Goal: Task Accomplishment & Management: Complete application form

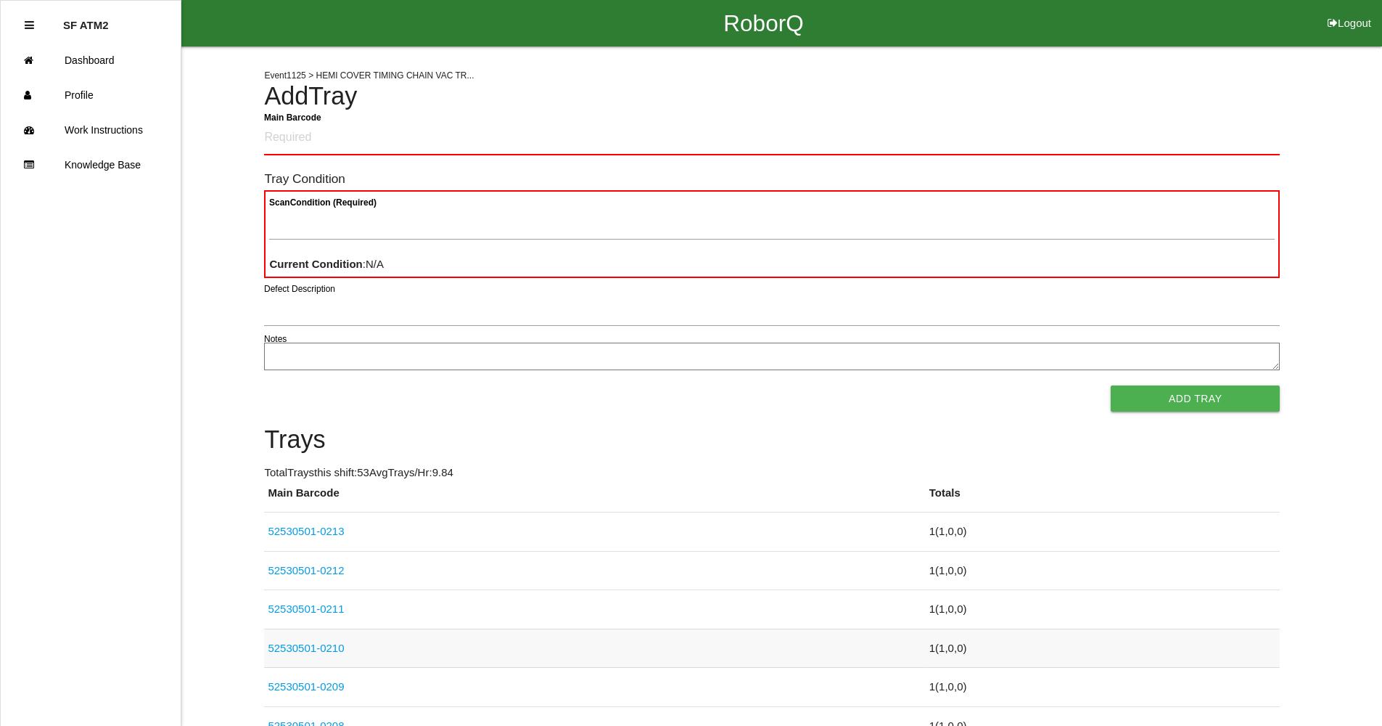
click at [321, 642] on link "52530501-0210" at bounding box center [306, 647] width 76 height 12
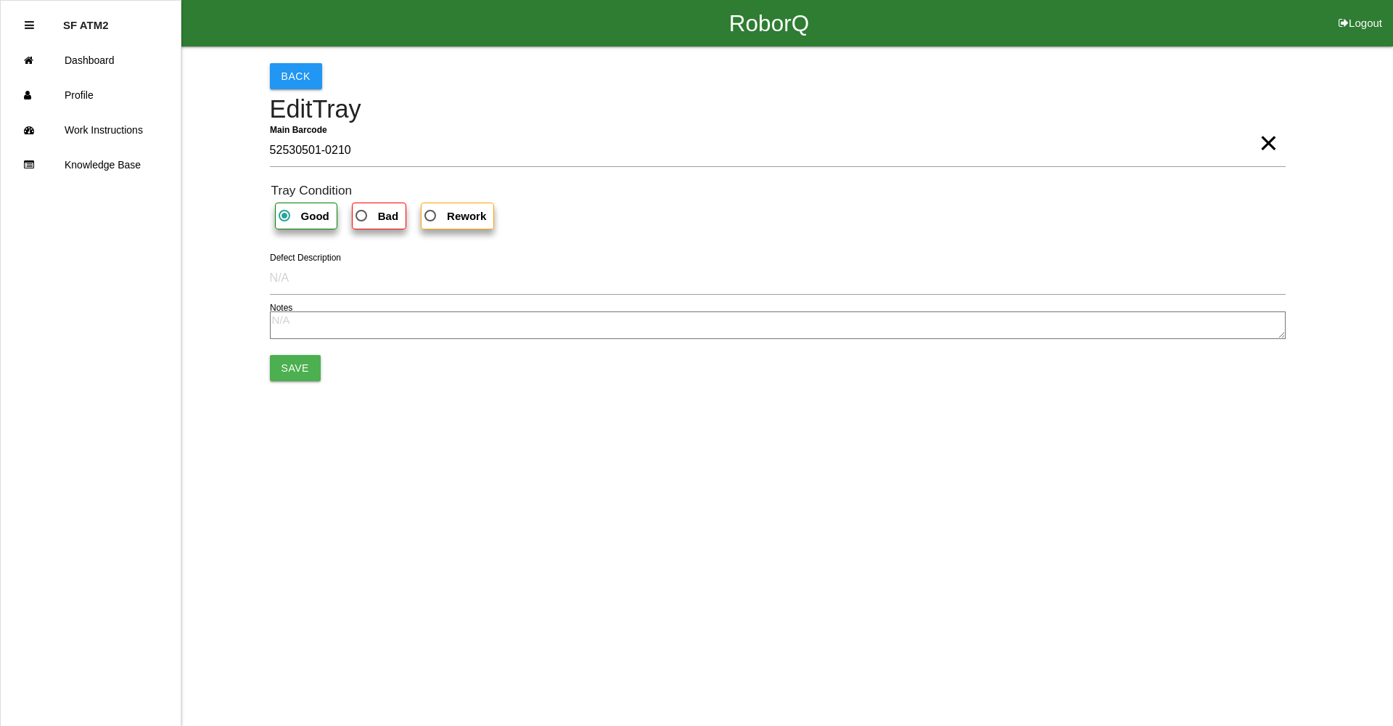
click at [391, 210] on b "Bad" at bounding box center [388, 216] width 20 height 12
click at [362, 209] on input "Bad" at bounding box center [357, 211] width 9 height 9
radio input "true"
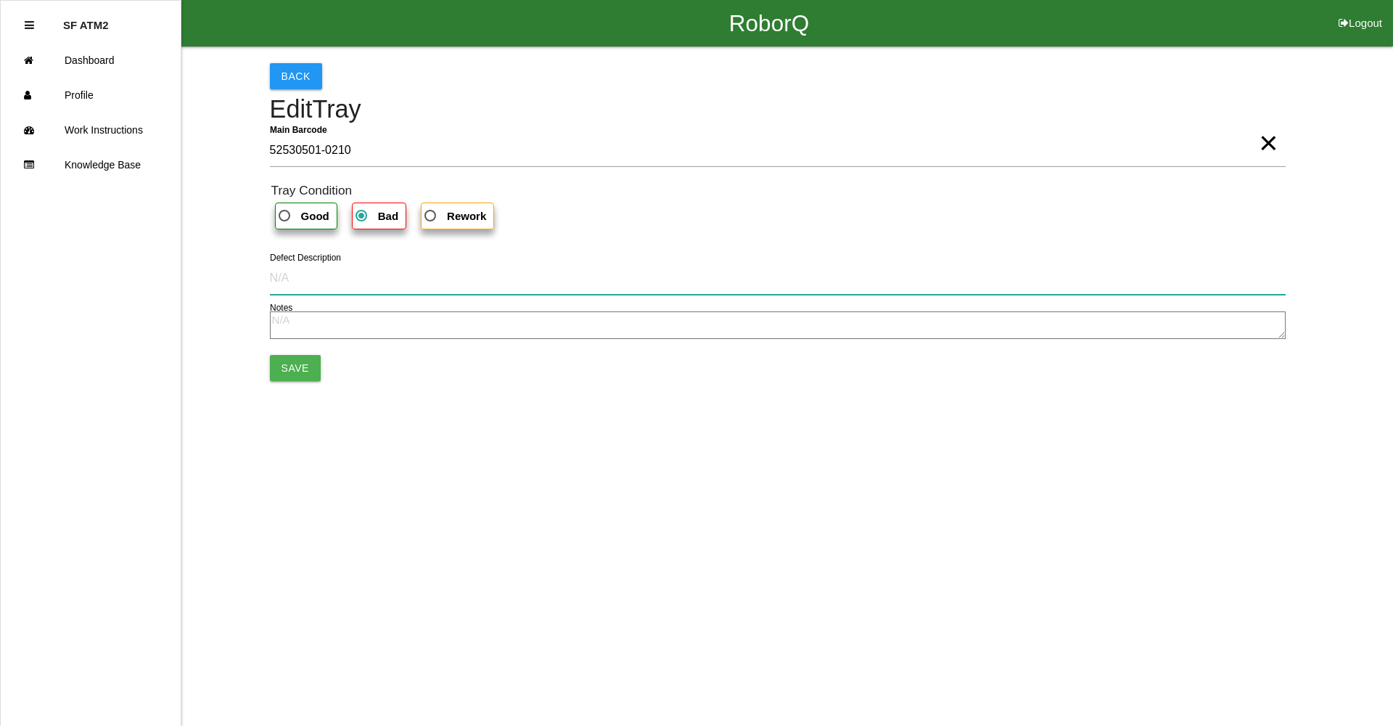
click at [311, 276] on input "Defect Description" at bounding box center [778, 277] width 1016 height 33
type input "m"
type input "Pull-out"
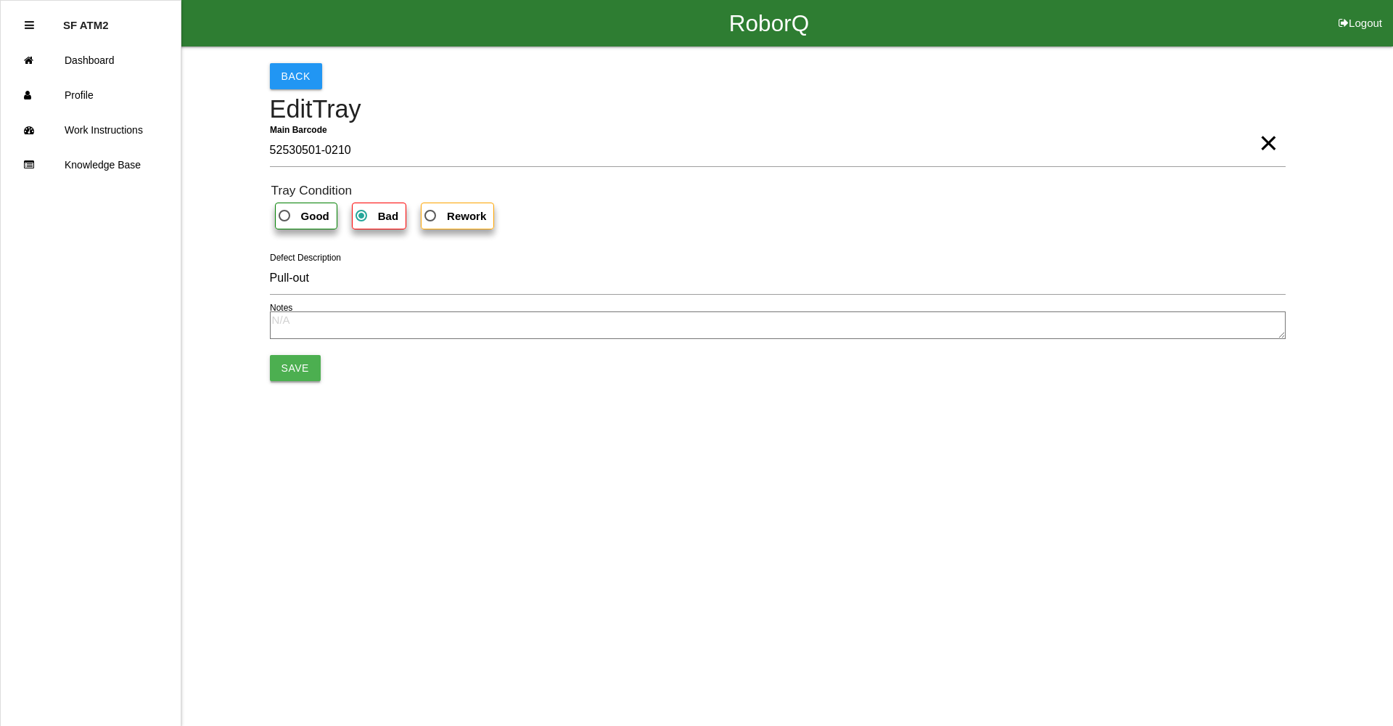
click at [281, 369] on button "Save" at bounding box center [295, 368] width 51 height 26
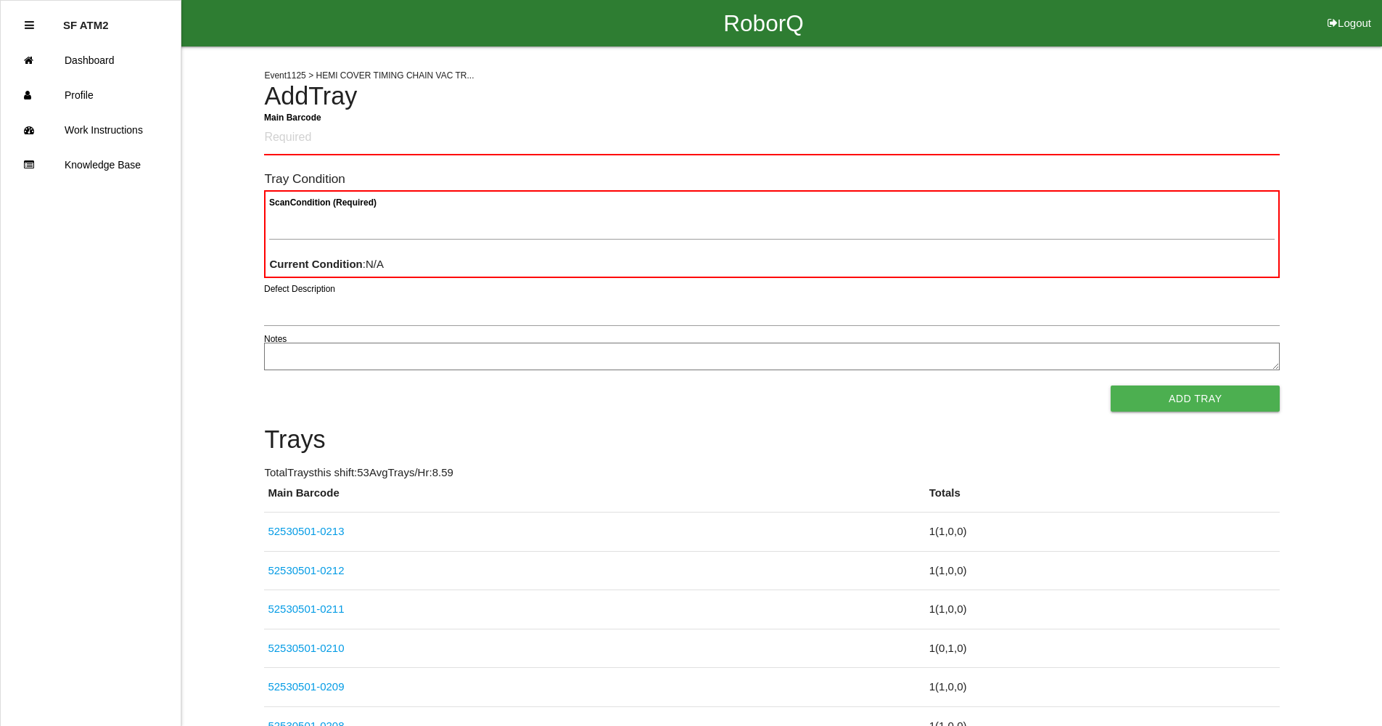
drag, startPoint x: 364, startPoint y: 105, endPoint x: 341, endPoint y: 181, distance: 79.7
click at [352, 130] on Barcode "Main Barcode" at bounding box center [772, 138] width 1016 height 34
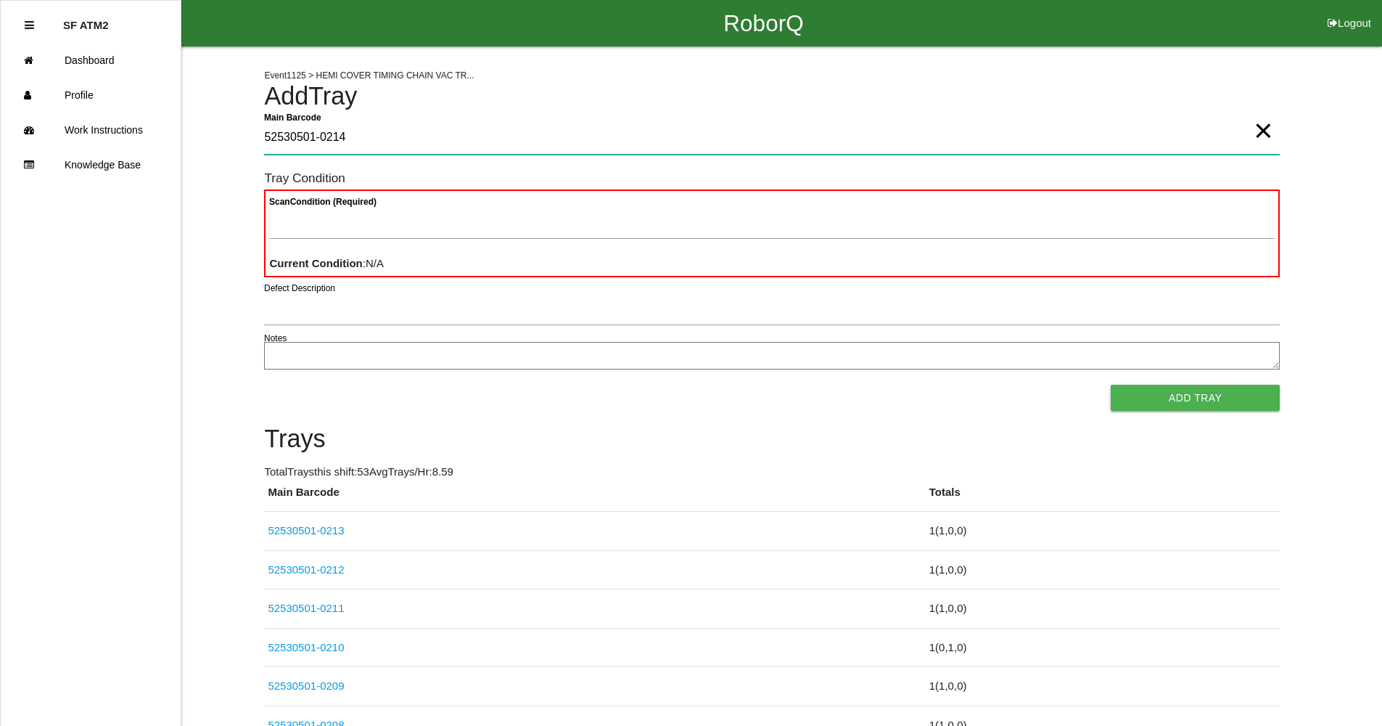
type Barcode "52530501-0214"
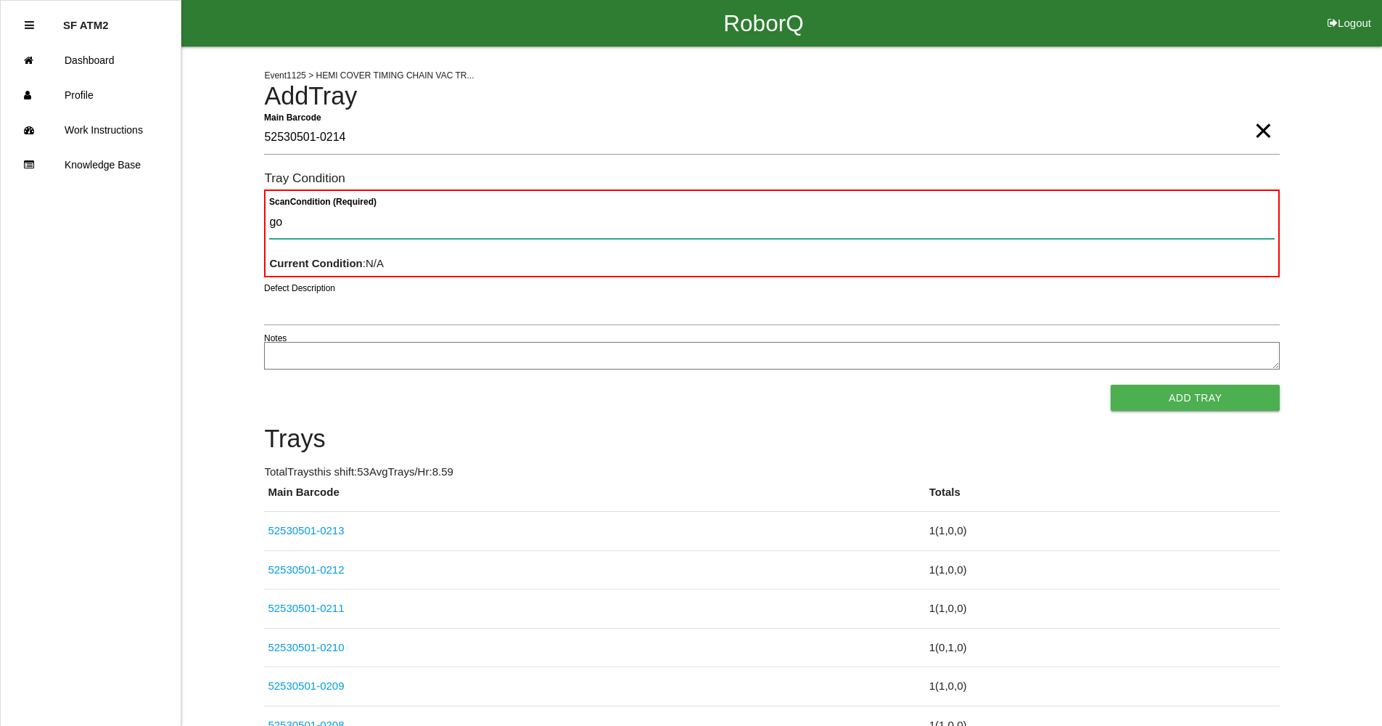
type Condition "goo"
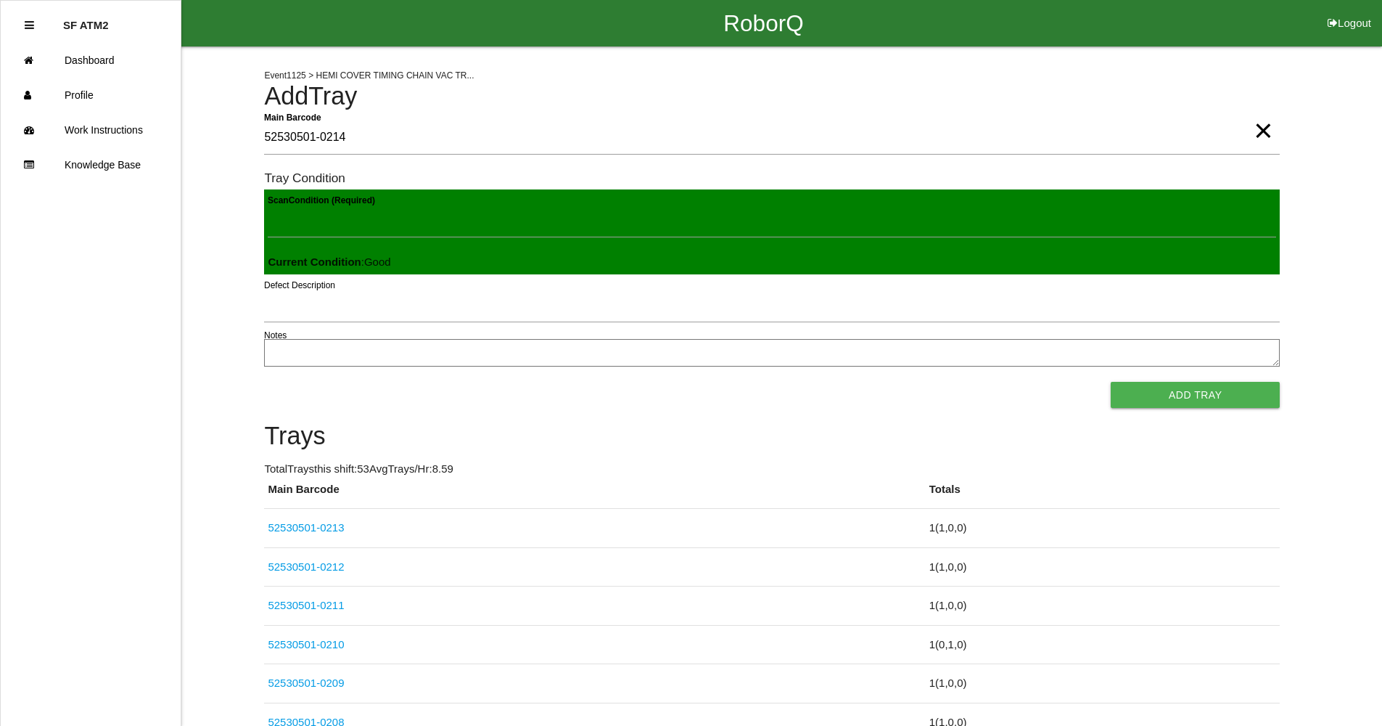
click at [1111, 382] on button "Add Tray" at bounding box center [1195, 395] width 169 height 26
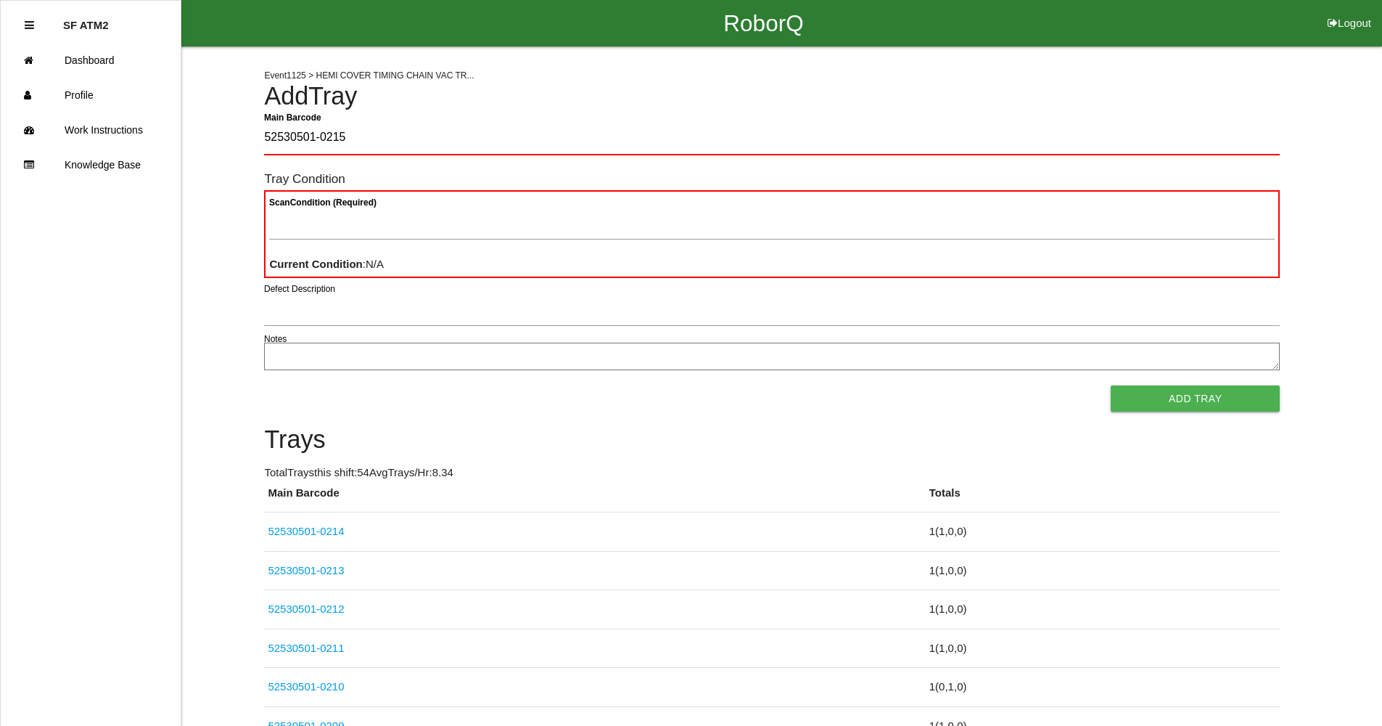
type Barcode "52530501-0215"
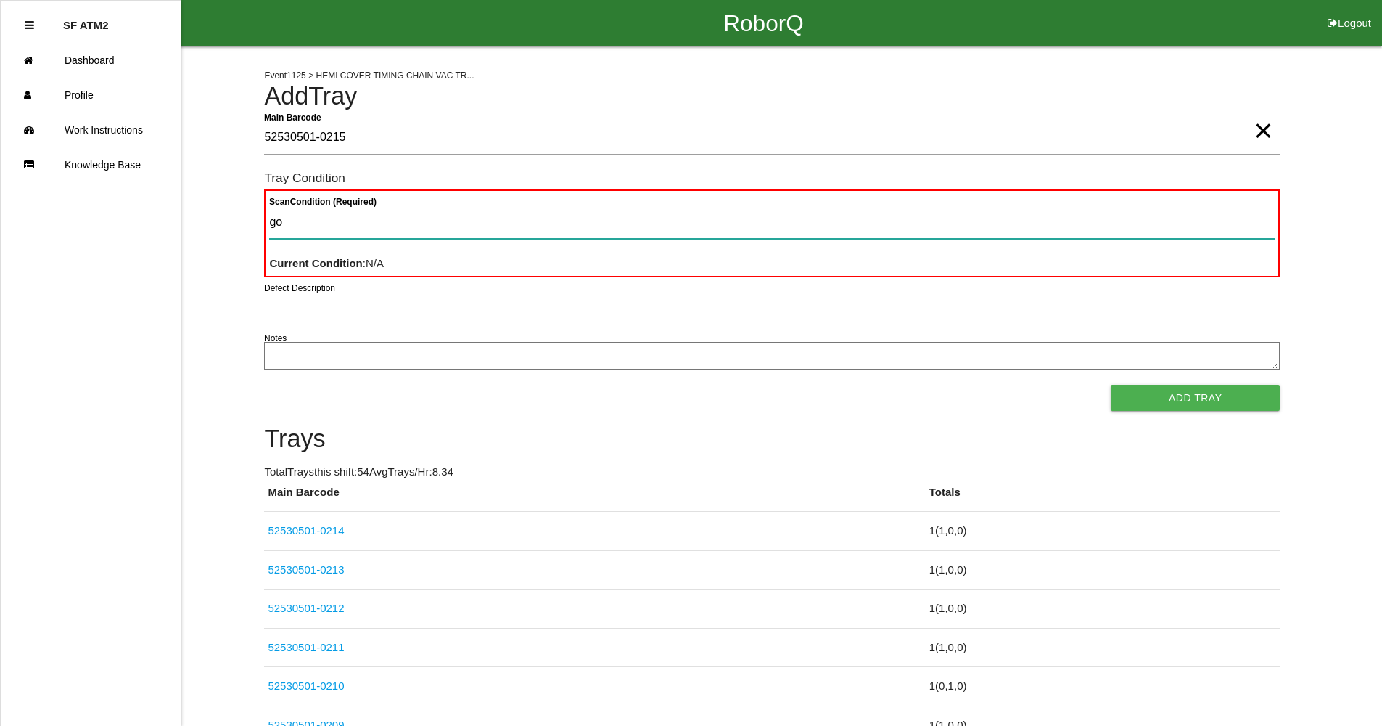
type Condition "goo"
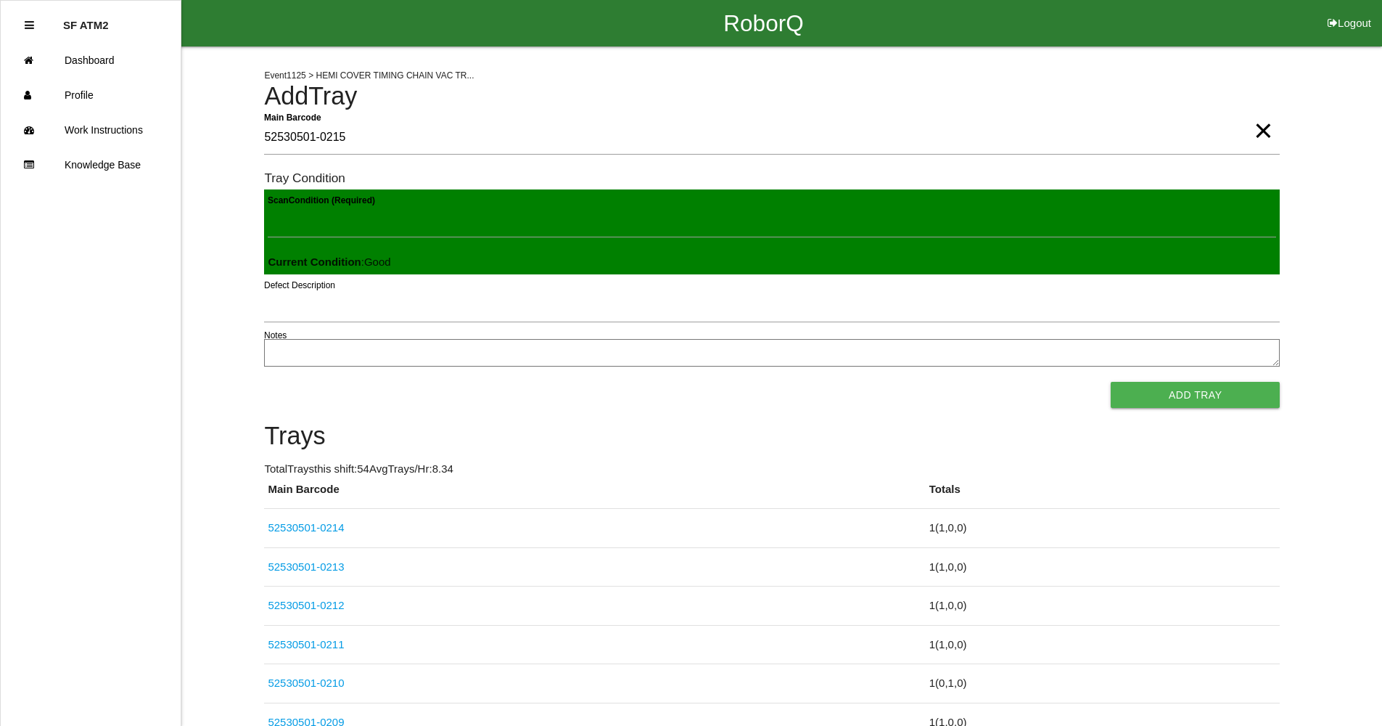
click at [1111, 382] on button "Add Tray" at bounding box center [1195, 395] width 169 height 26
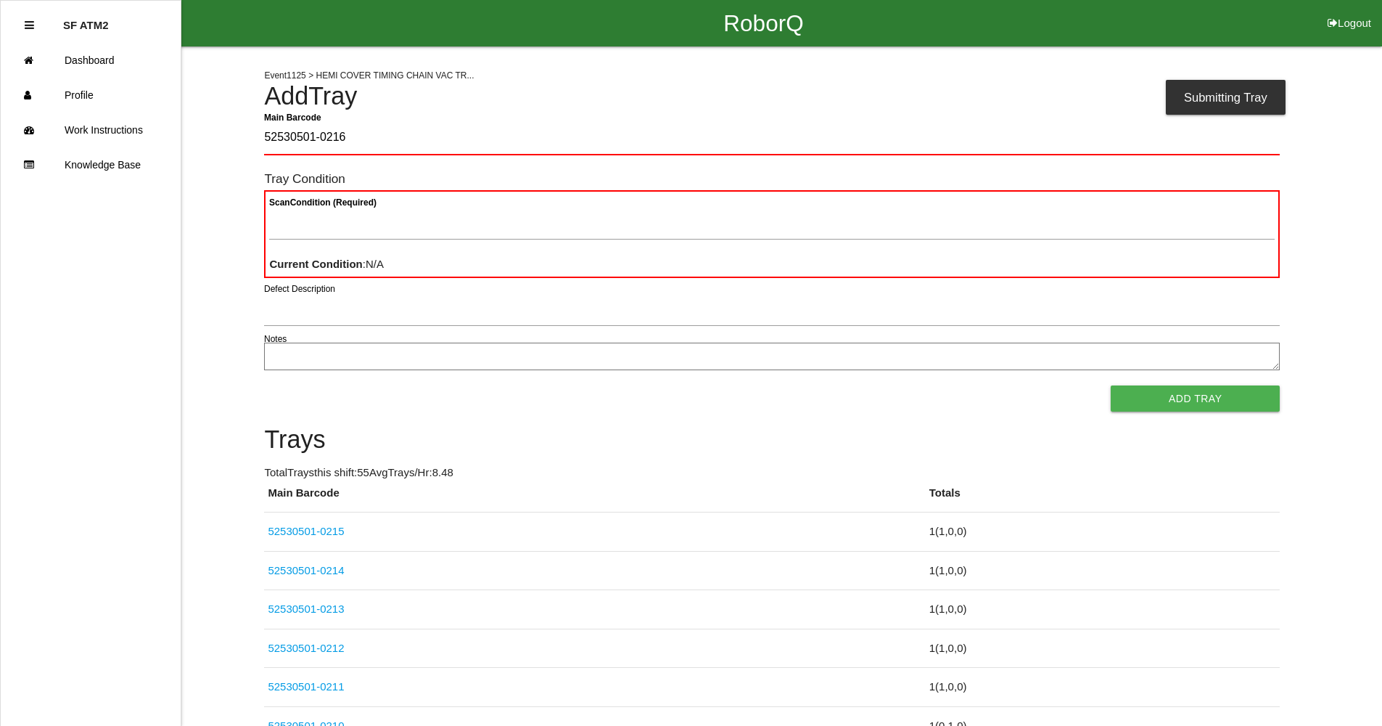
type Barcode "52530501-0216"
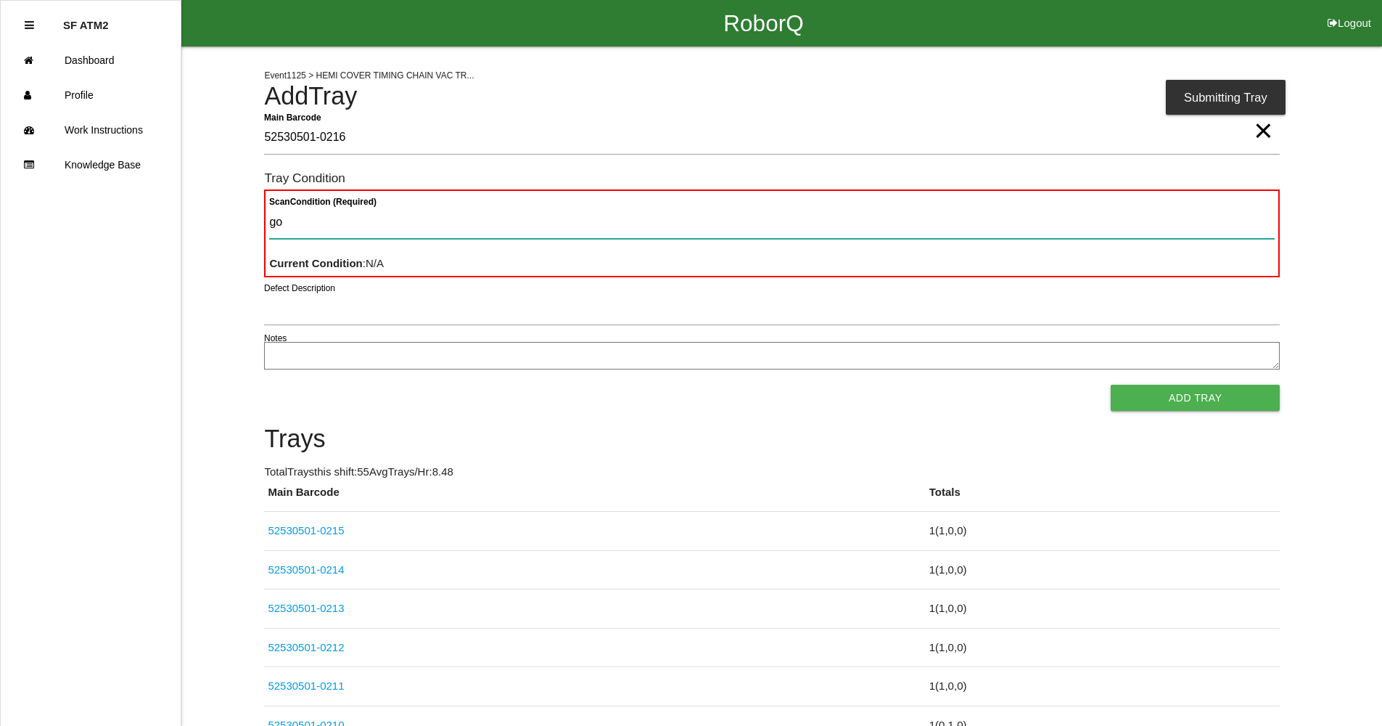
type Condition "goo"
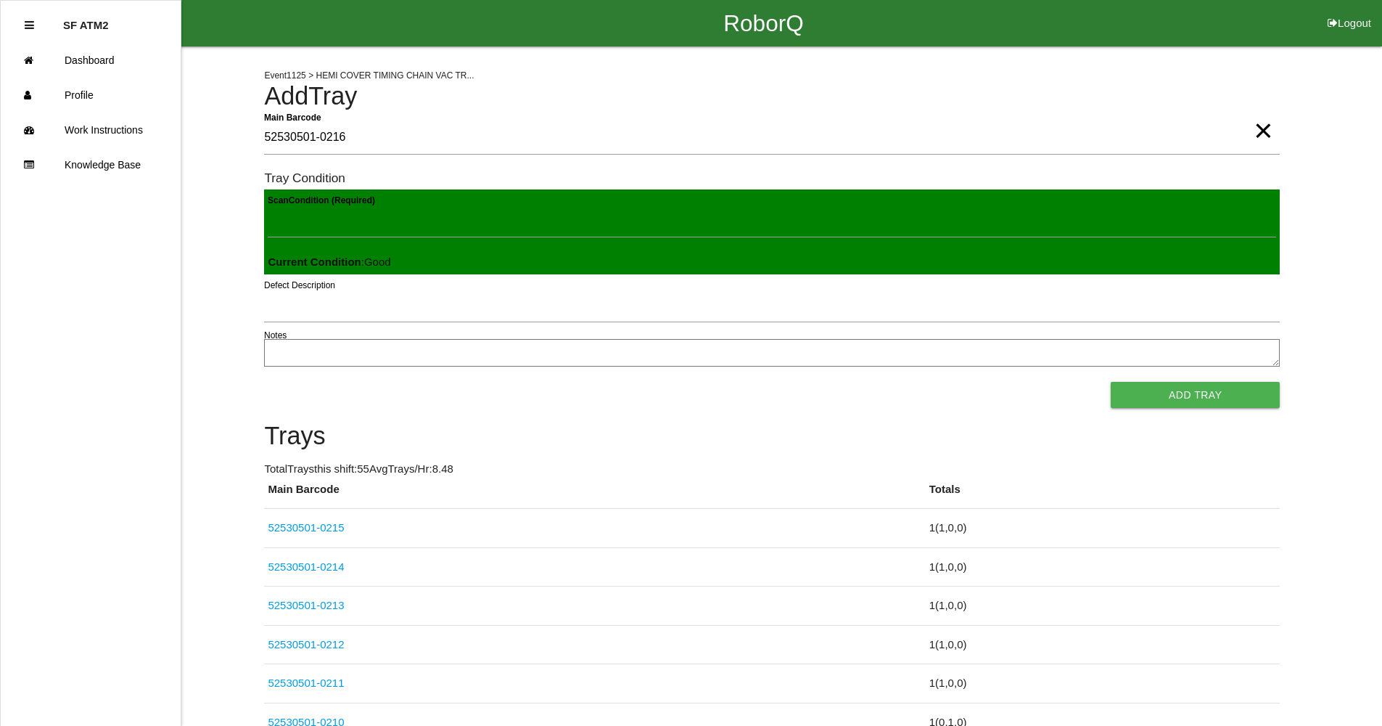
click at [1111, 382] on button "Add Tray" at bounding box center [1195, 395] width 169 height 26
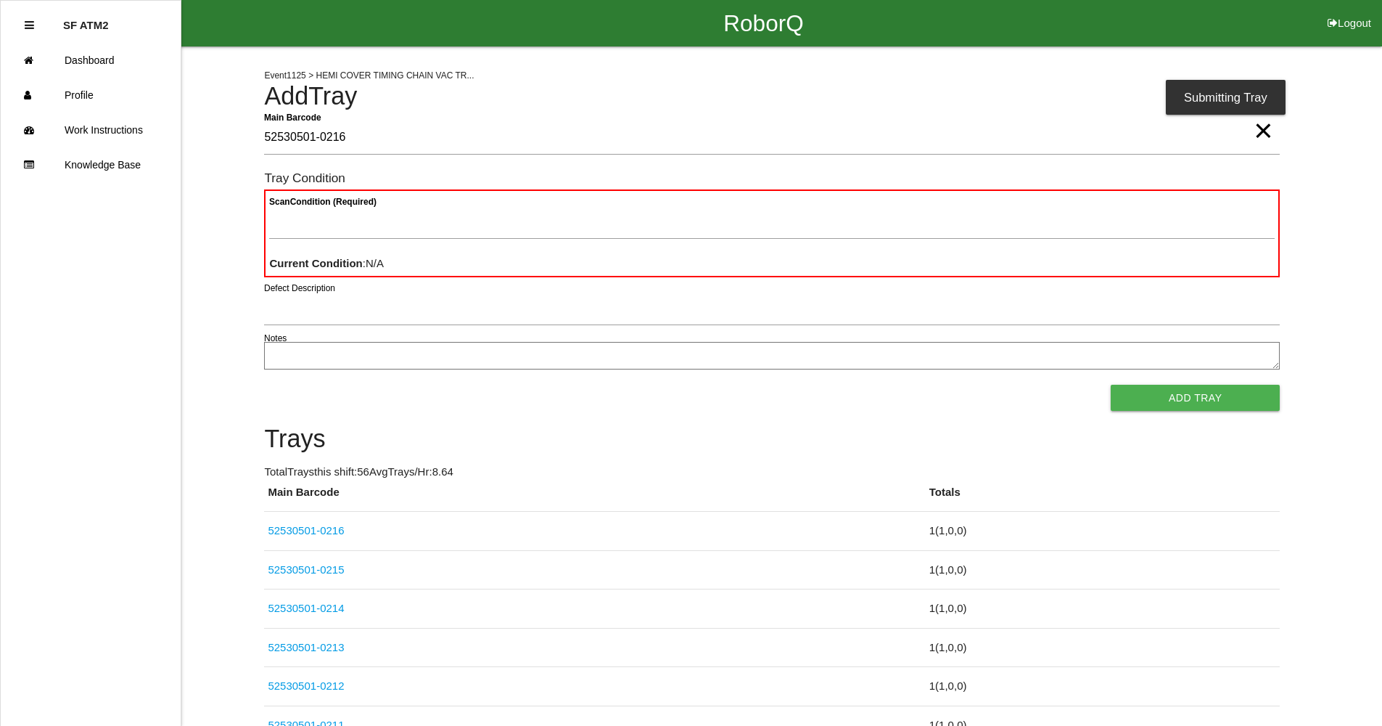
type Barcode "52530501-0216"
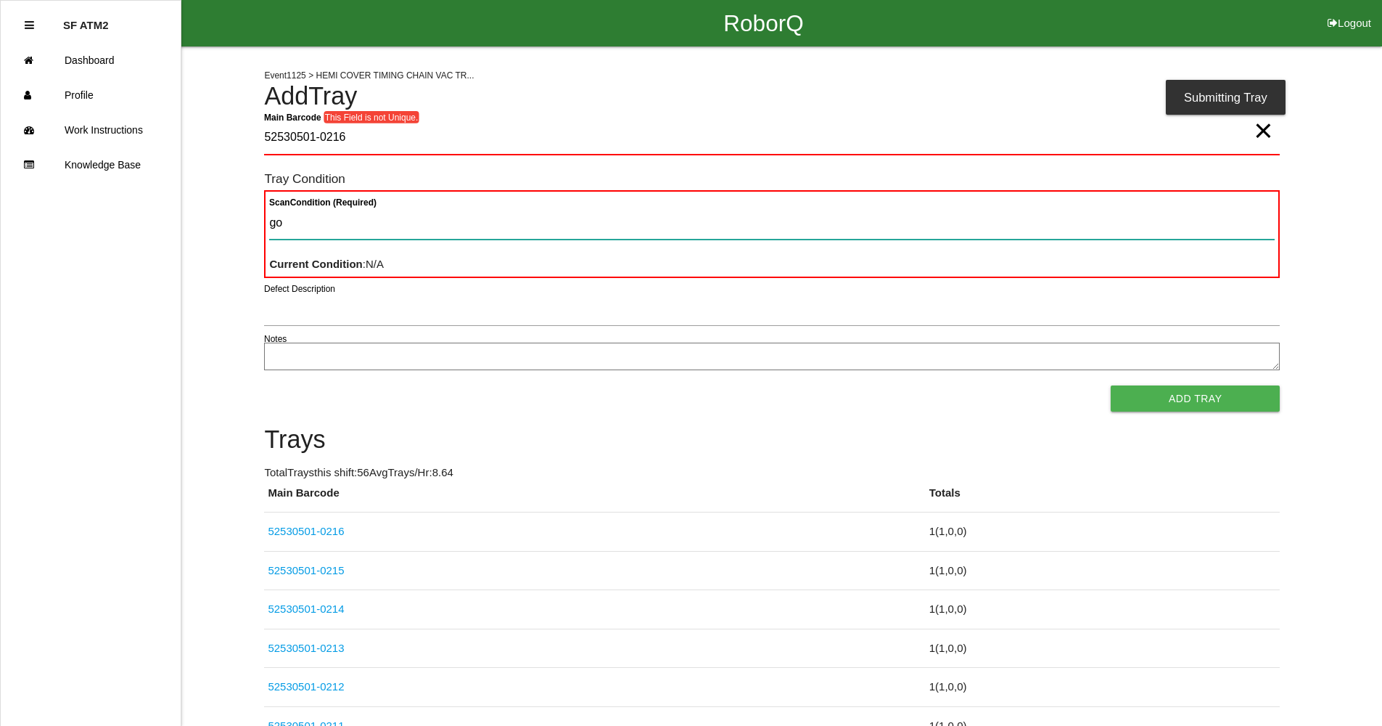
type Condition "goo"
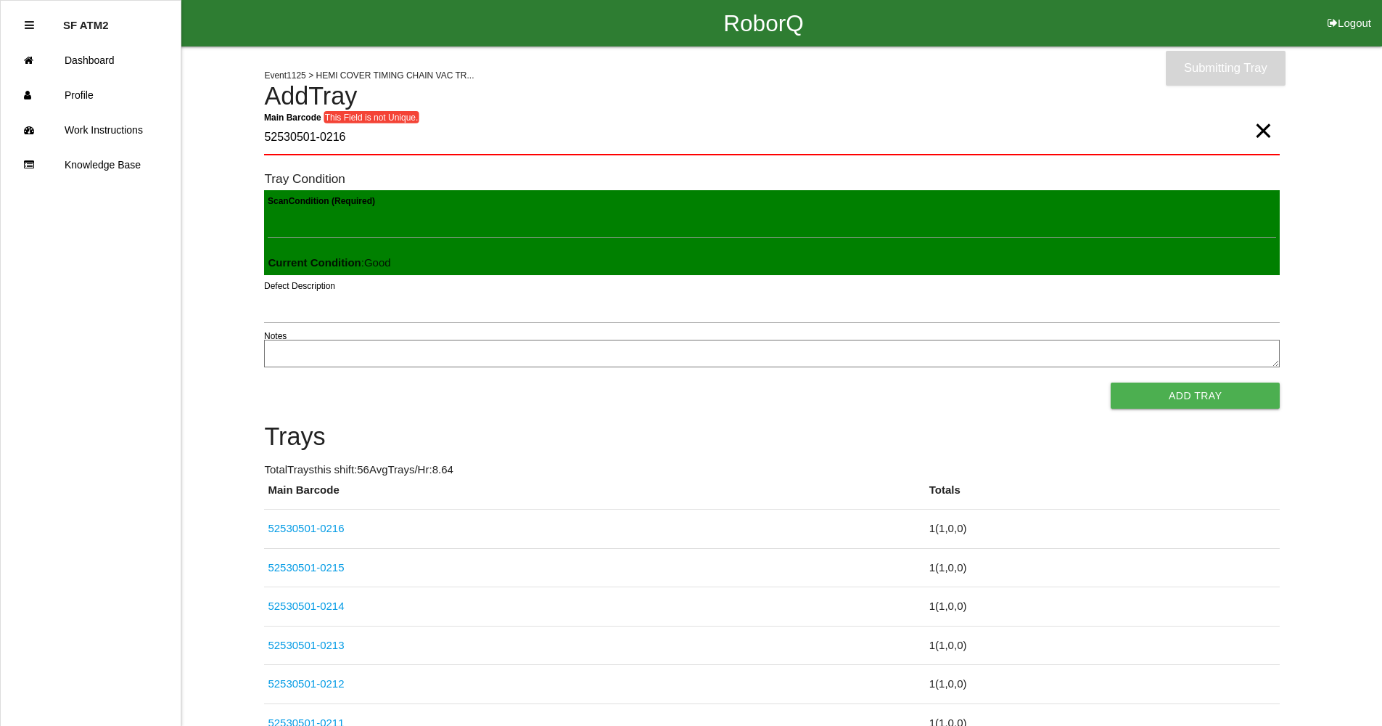
click at [1111, 382] on button "Add Tray" at bounding box center [1195, 395] width 169 height 26
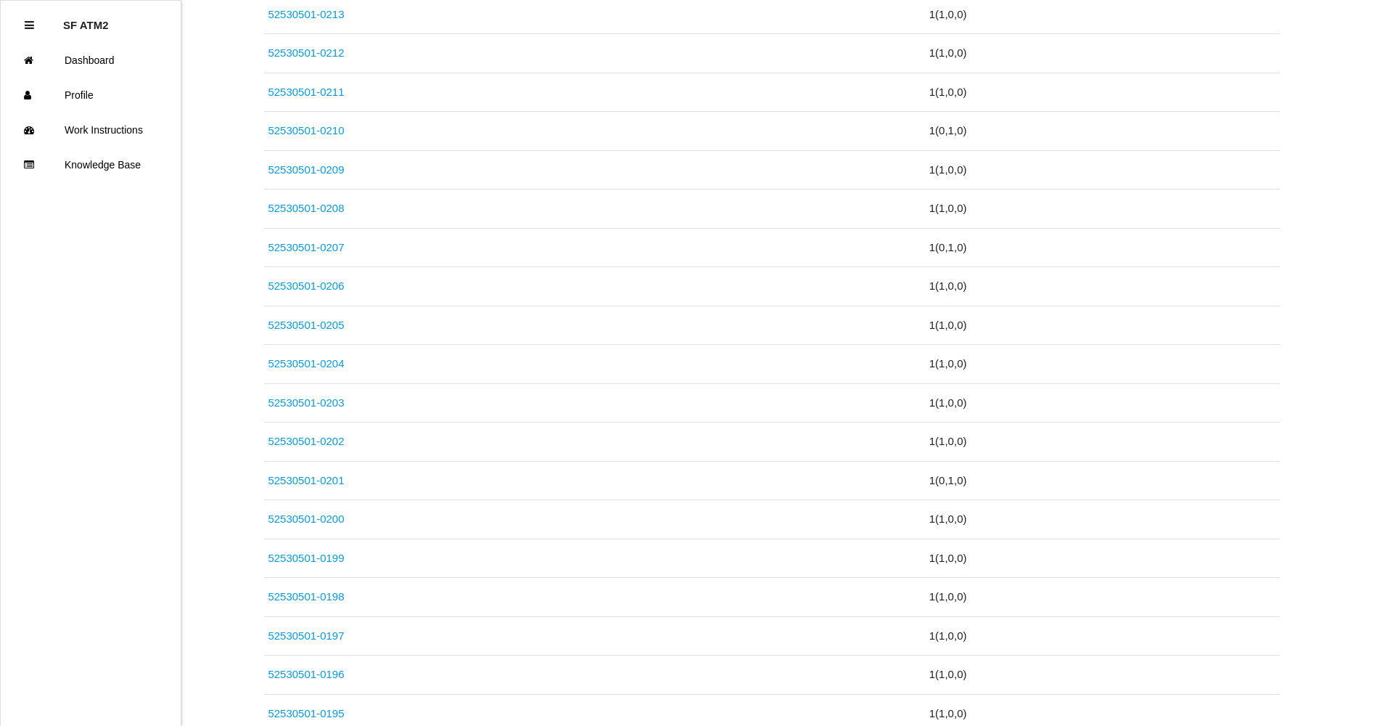
scroll to position [16, 0]
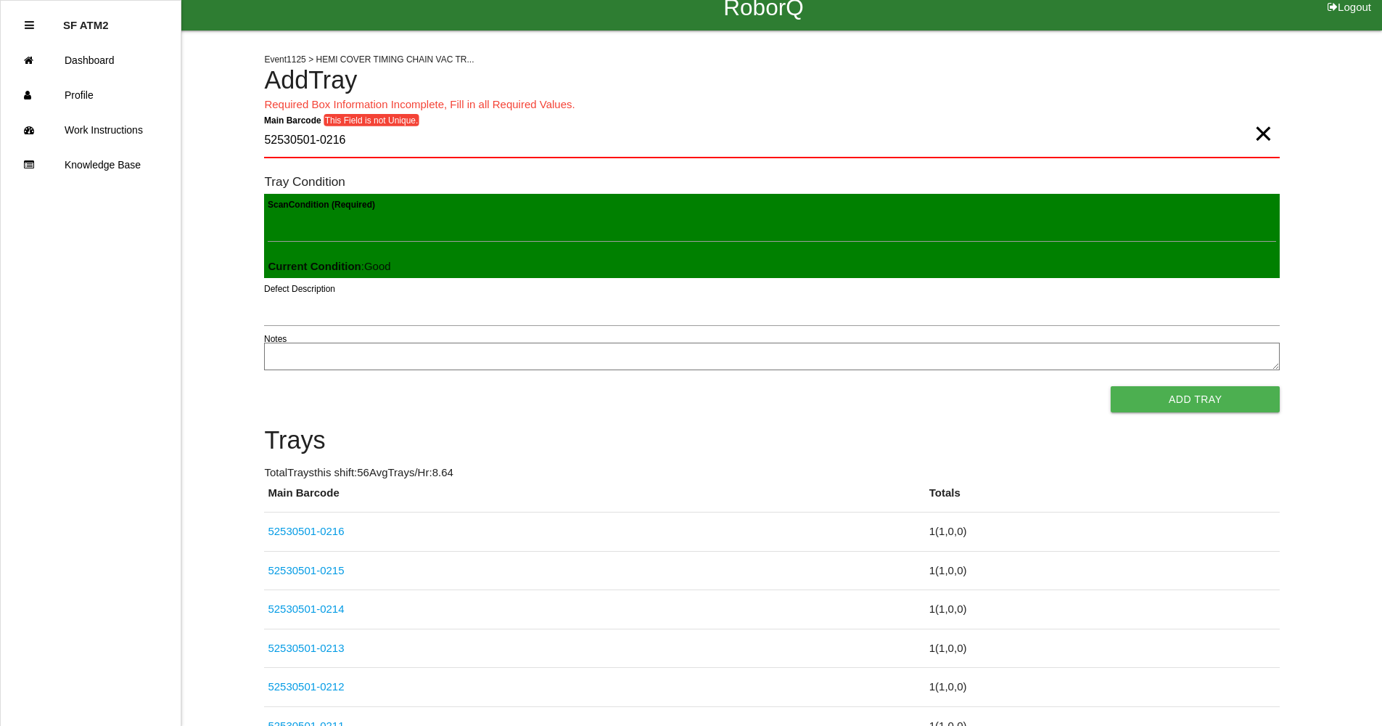
click at [1260, 134] on span "×" at bounding box center [1263, 118] width 19 height 29
click at [293, 151] on Barcode "Main Barcode" at bounding box center [772, 141] width 1016 height 34
type Barcode "52530501-0217"
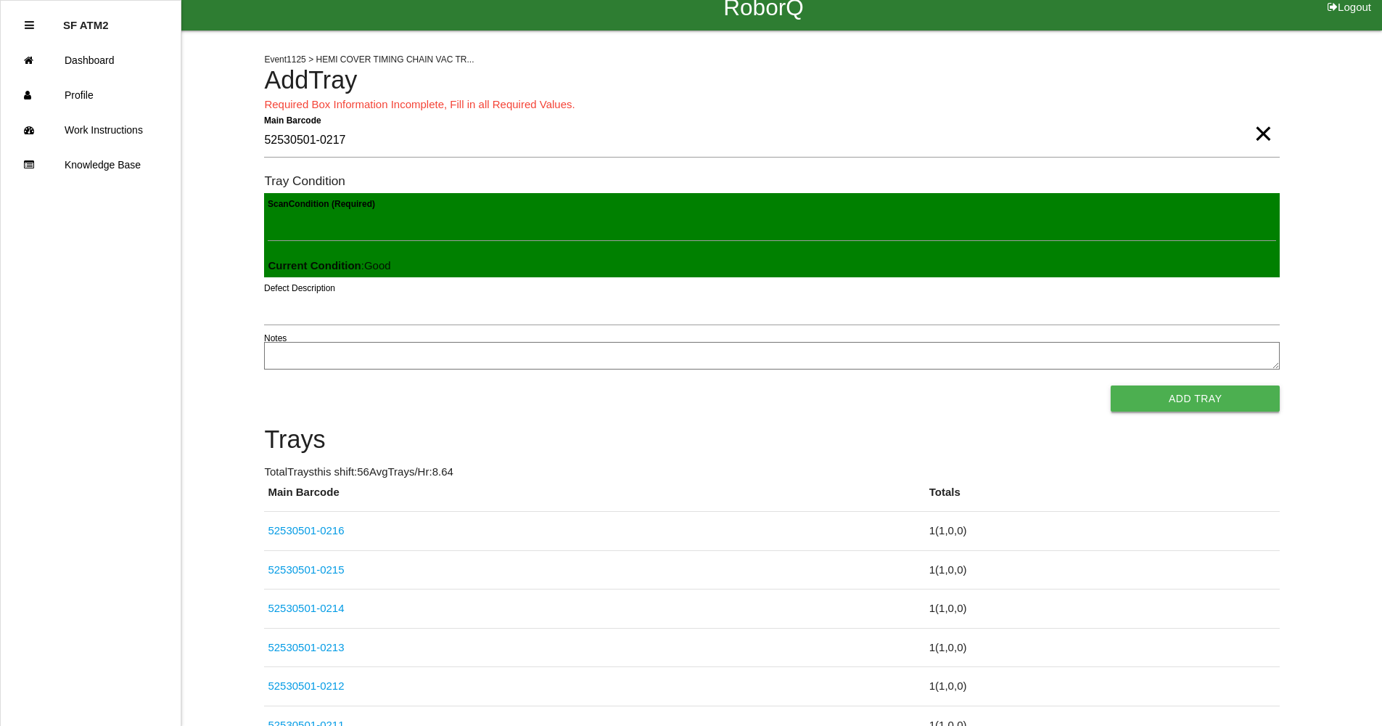
click at [1218, 396] on button "Add Tray" at bounding box center [1195, 398] width 169 height 26
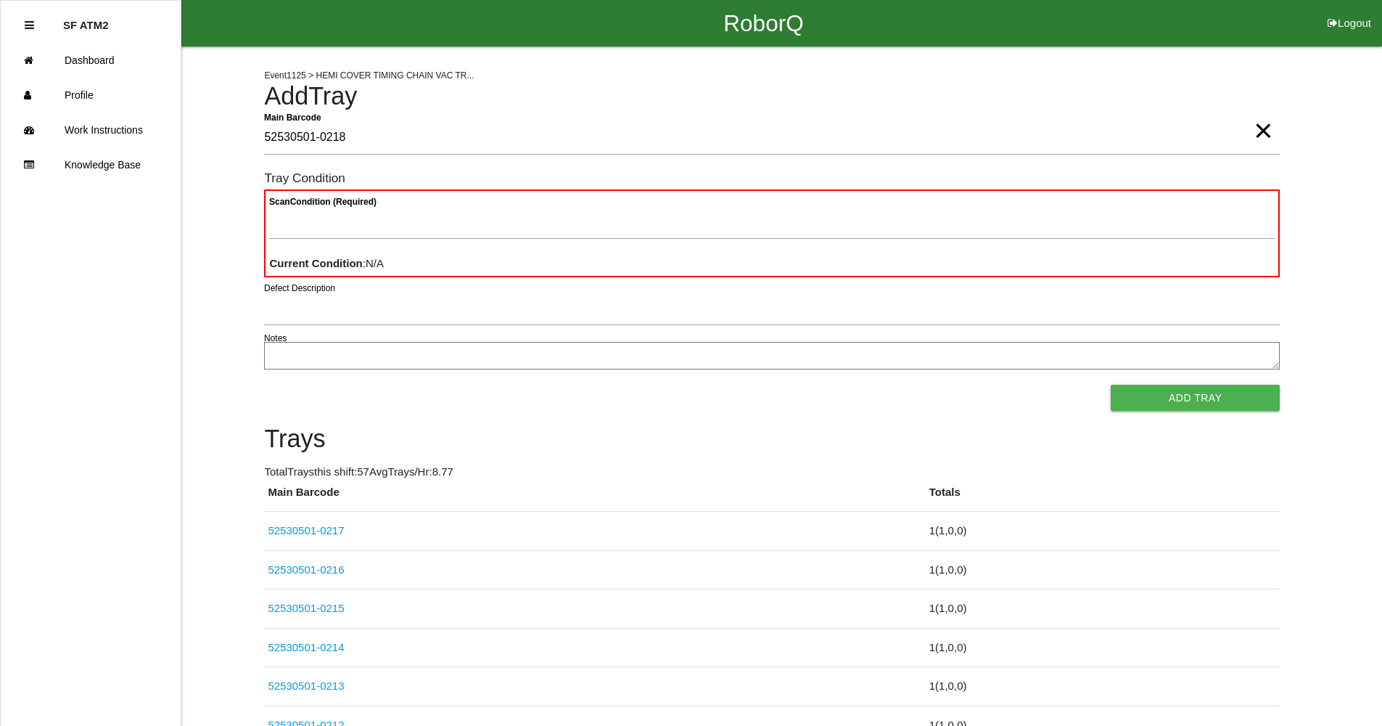
type Barcode "52530501-0218"
type Condition "goo"
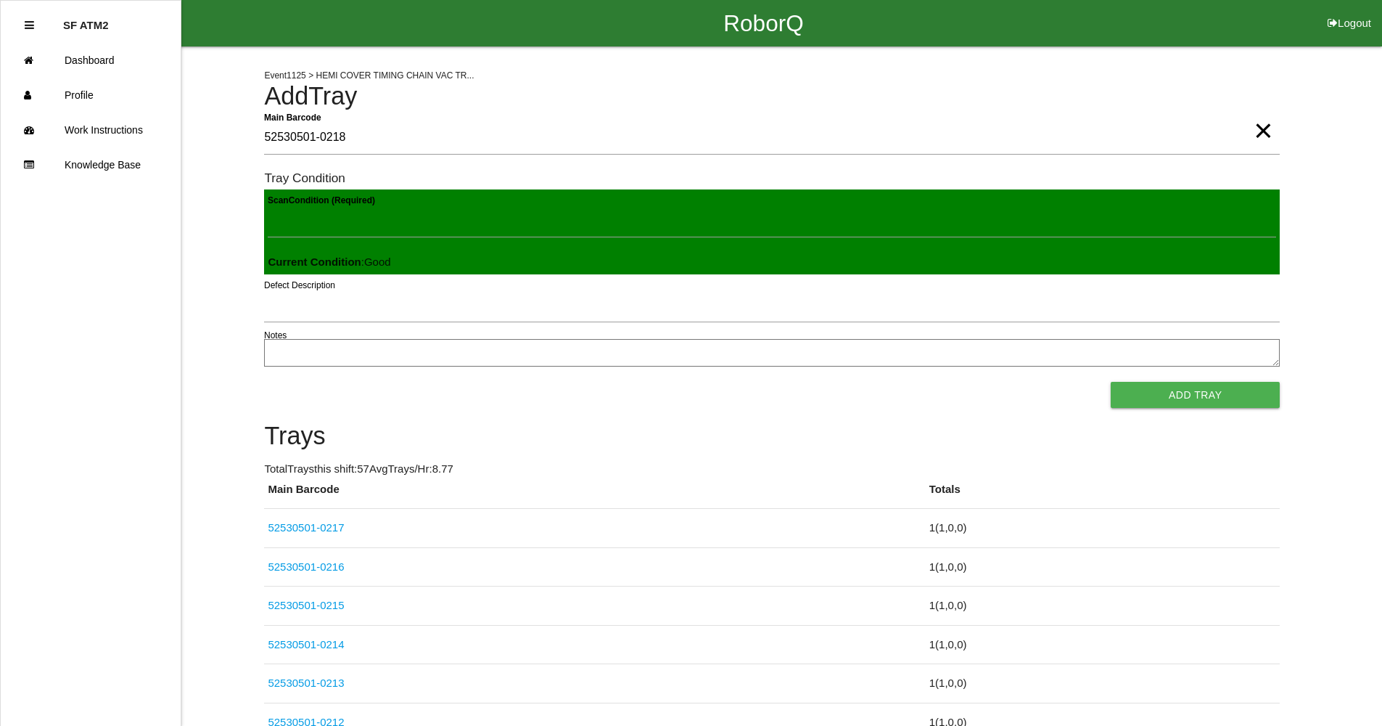
click at [1111, 382] on button "Add Tray" at bounding box center [1195, 395] width 169 height 26
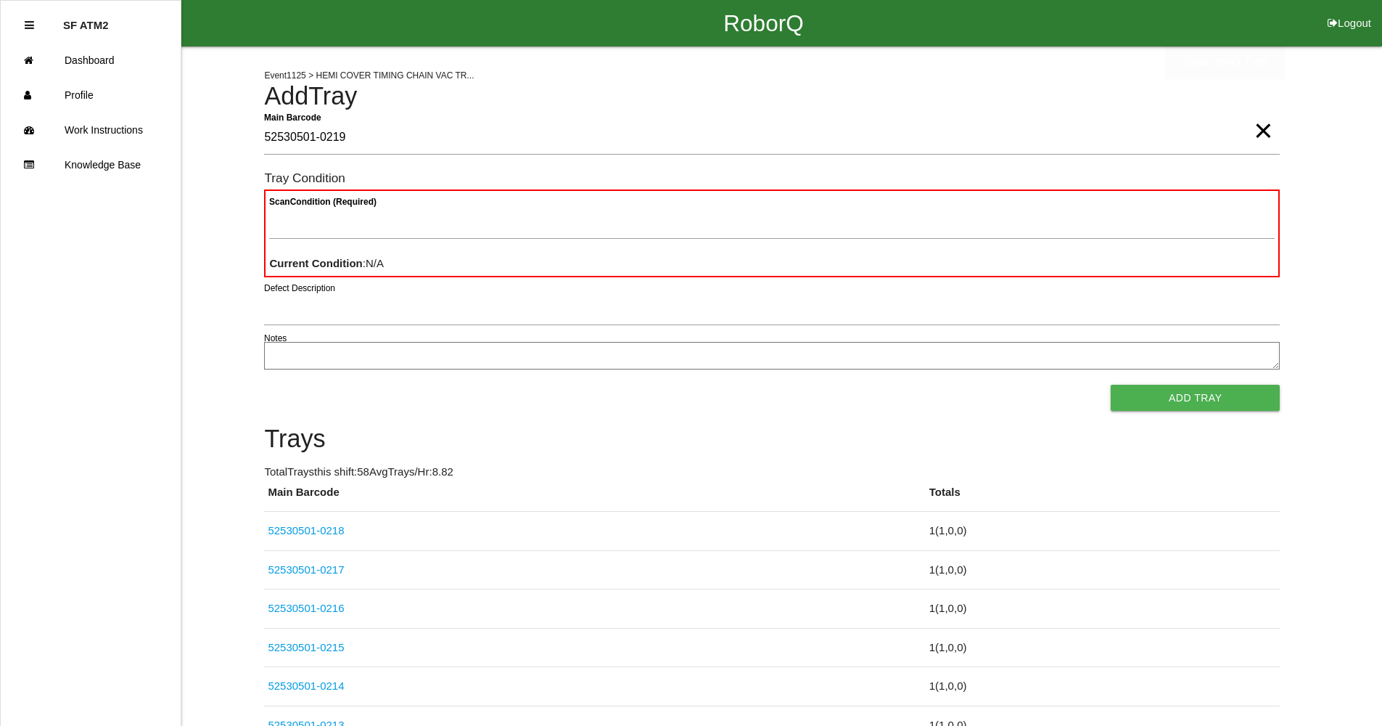
type Barcode "52530501-0219"
type Condition "goo"
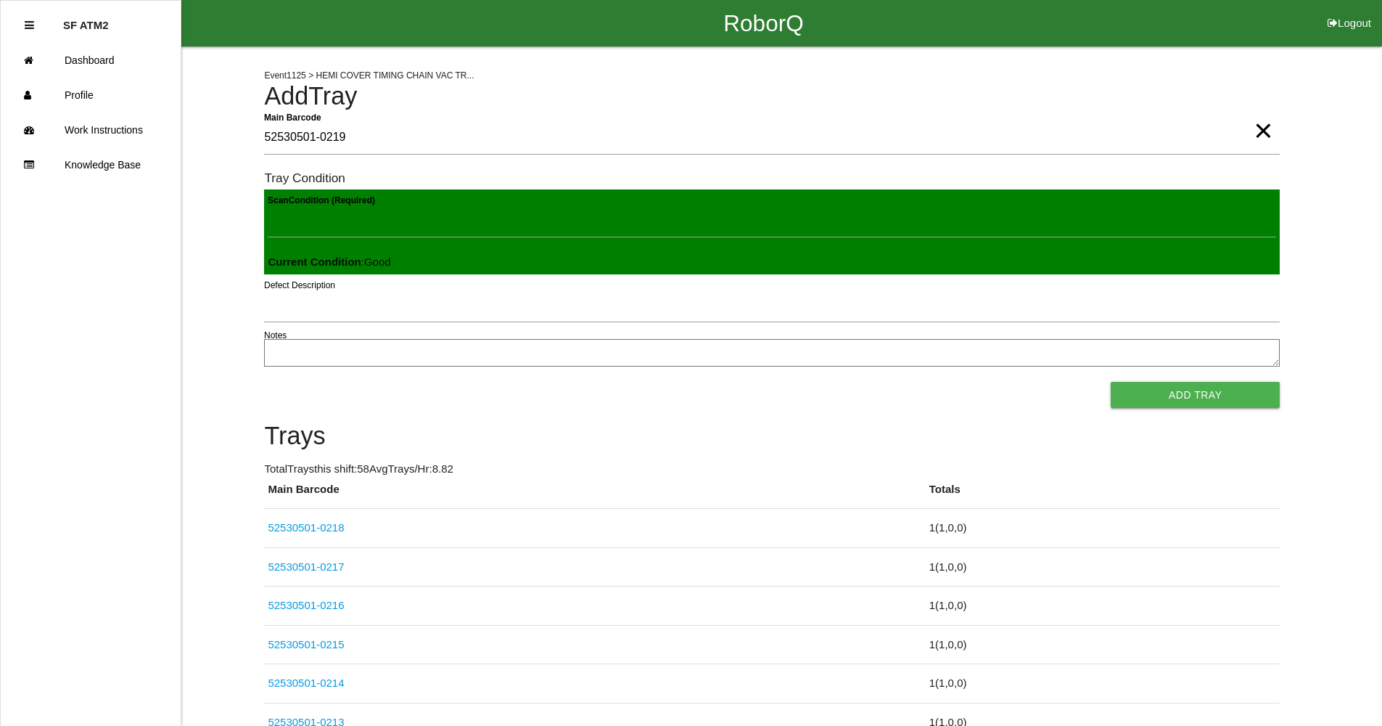
click at [1111, 382] on button "Add Tray" at bounding box center [1195, 395] width 169 height 26
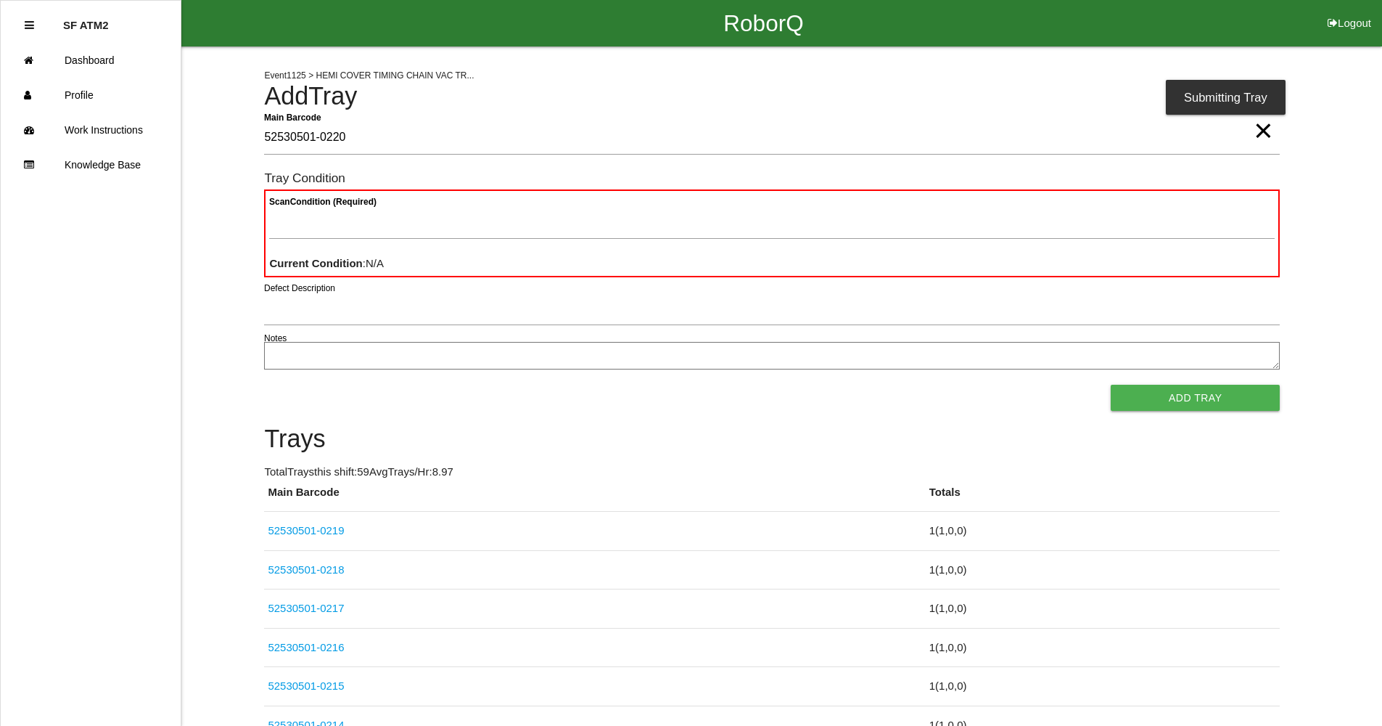
type Barcode "52530501-0220"
type Condition "goo"
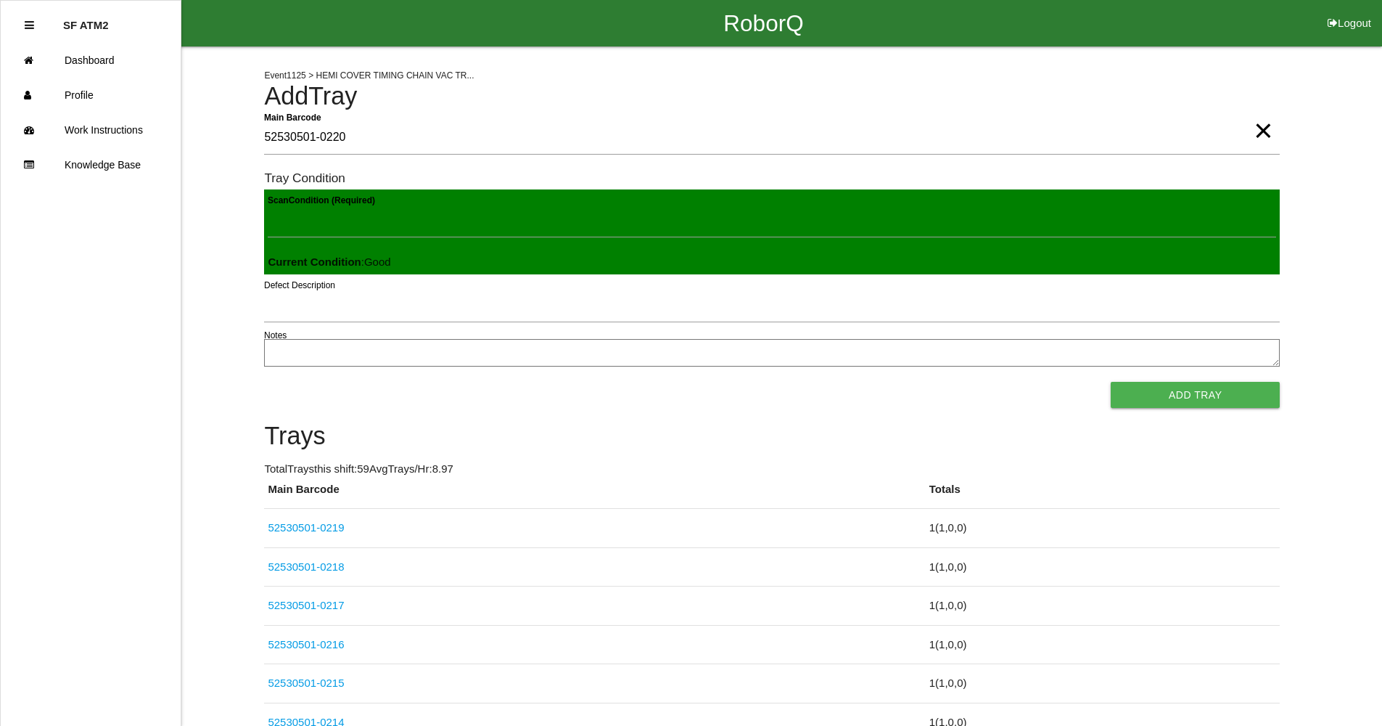
click at [1111, 382] on button "Add Tray" at bounding box center [1195, 395] width 169 height 26
